Goal: Information Seeking & Learning: Learn about a topic

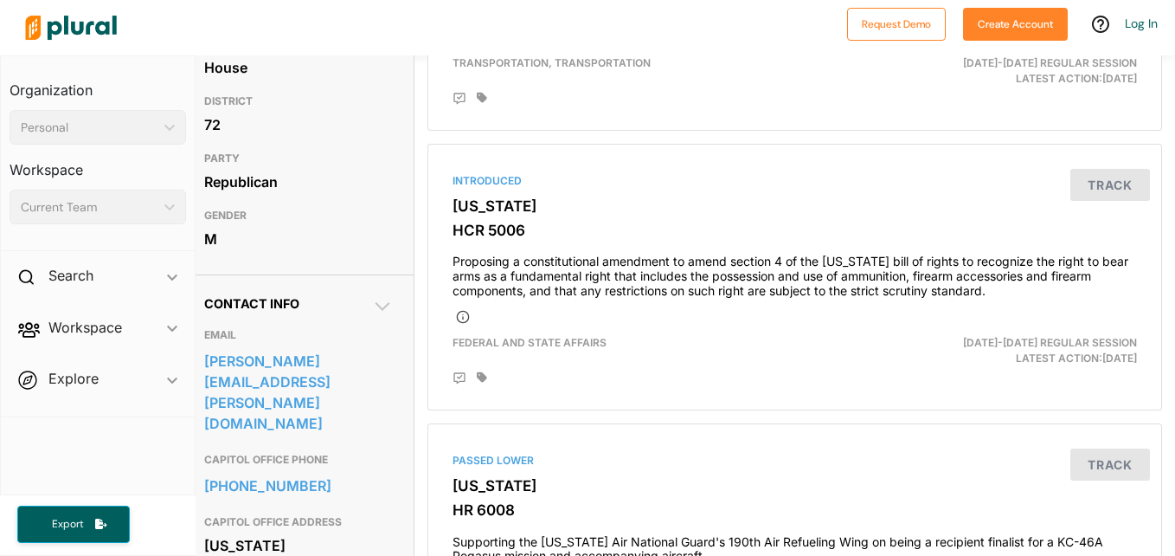
scroll to position [322, 13]
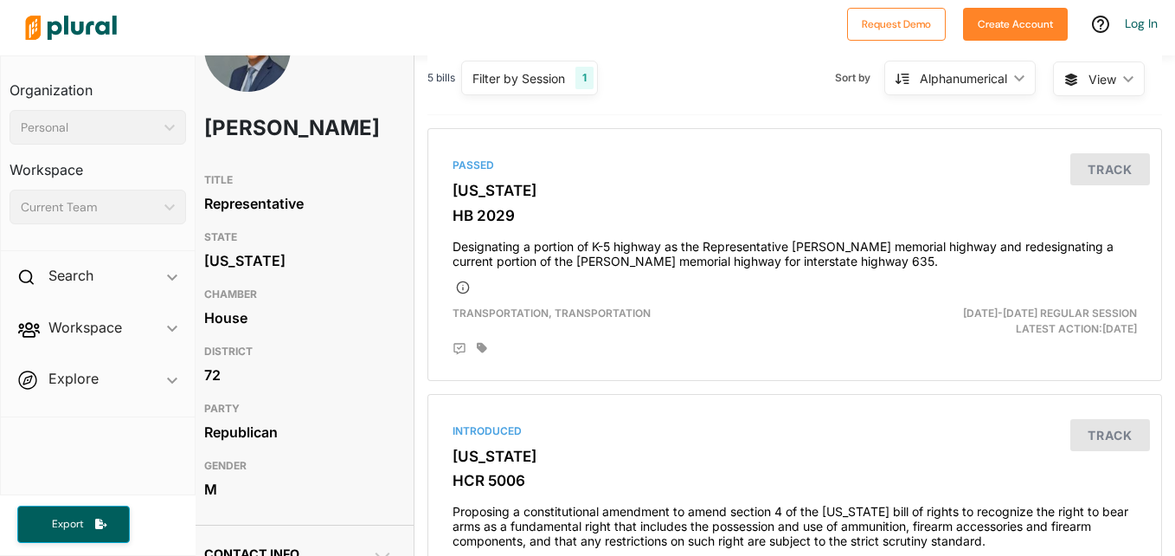
scroll to position [62, 13]
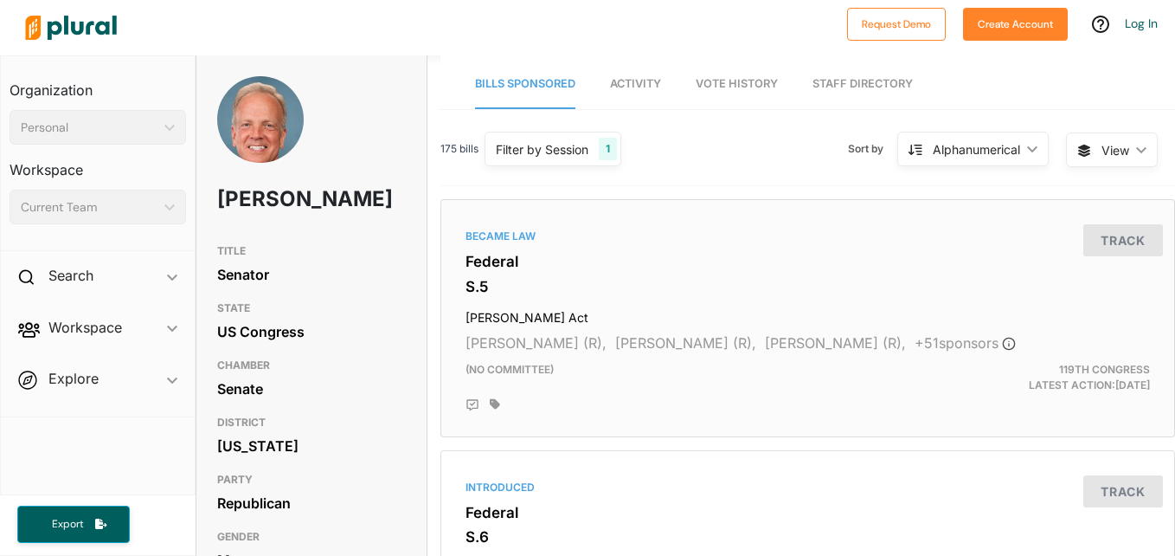
scroll to position [260, 0]
